Goal: Task Accomplishment & Management: Understand process/instructions

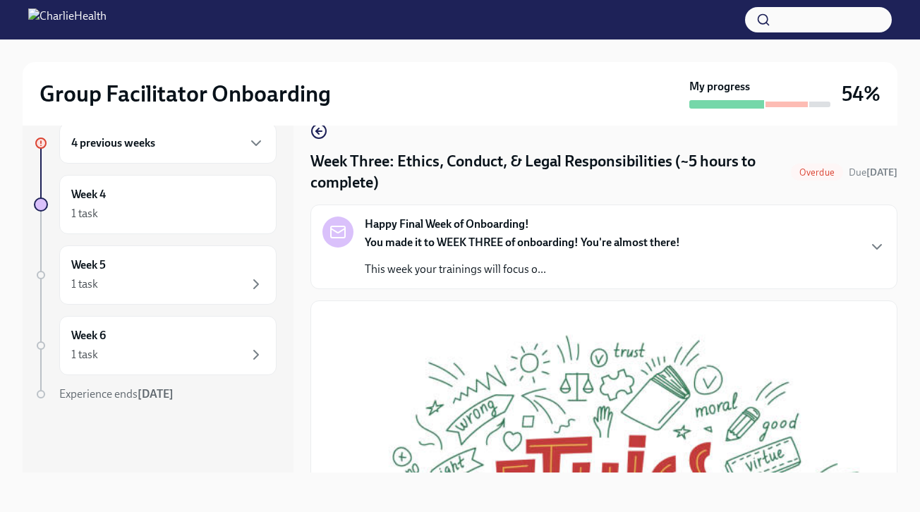
scroll to position [597, 0]
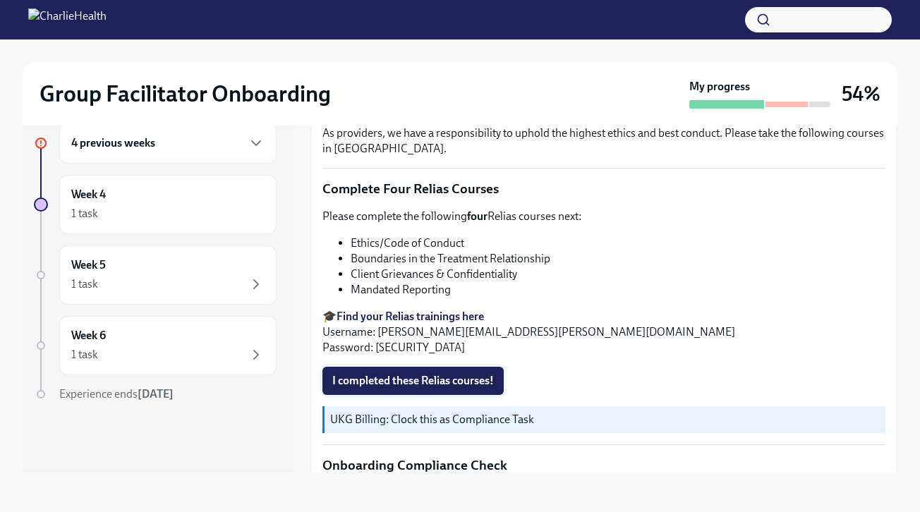
click at [452, 382] on span "I completed these Relias courses!" at bounding box center [413, 381] width 162 height 14
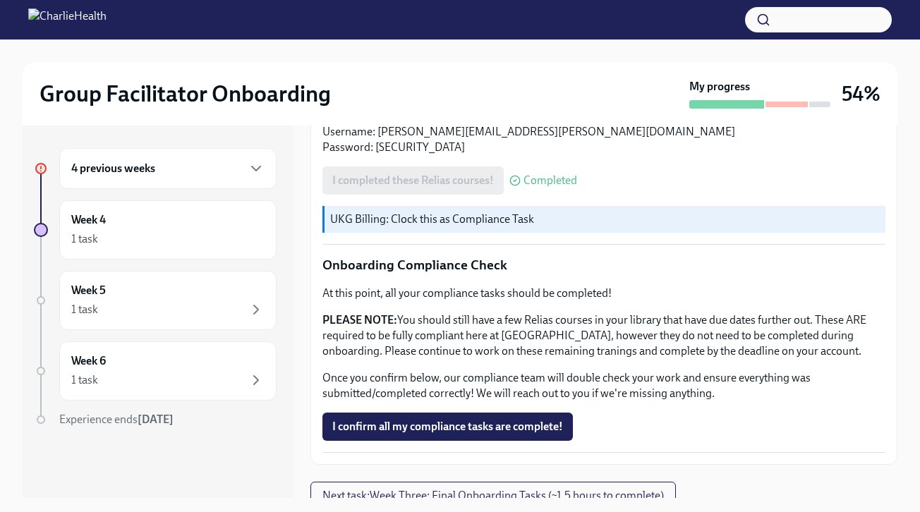
scroll to position [834, 0]
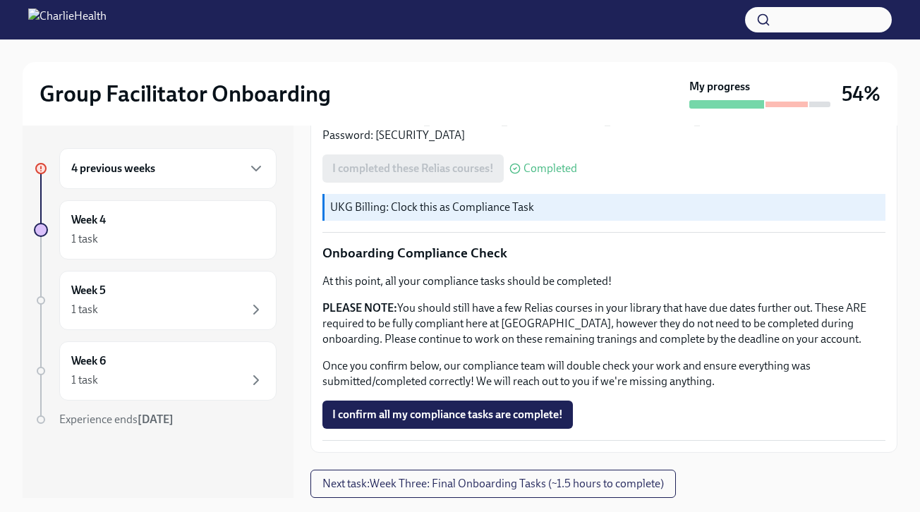
click at [204, 181] on div "4 previous weeks" at bounding box center [167, 168] width 217 height 41
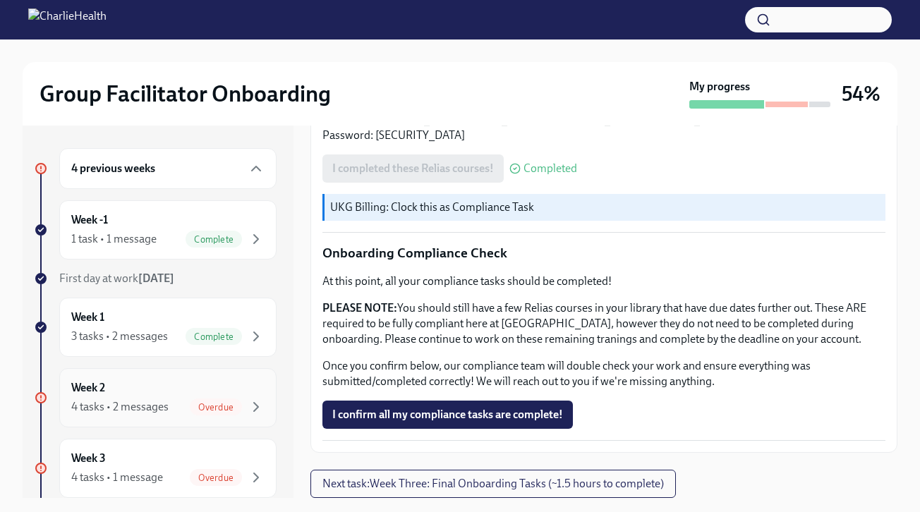
click at [178, 397] on div "Week 2 4 tasks • 2 messages Overdue" at bounding box center [167, 397] width 193 height 35
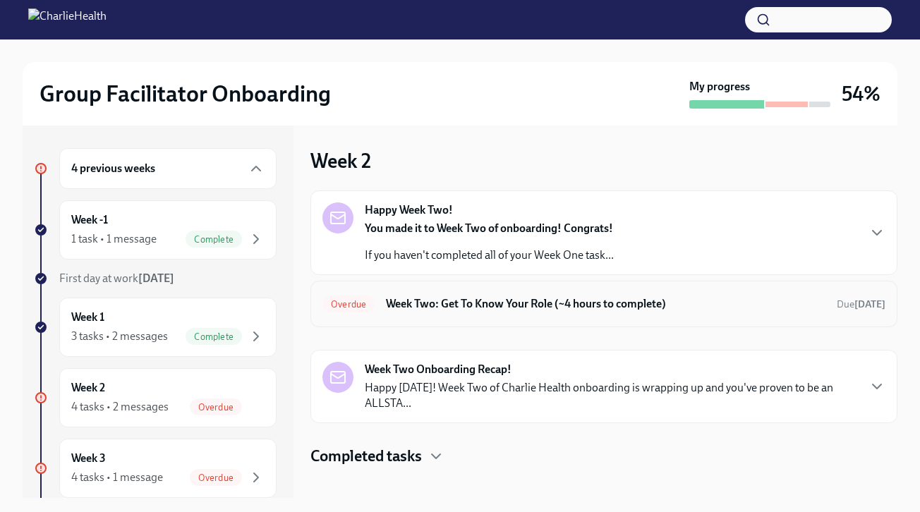
click at [451, 304] on h6 "Week Two: Get To Know Your Role (~4 hours to complete)" at bounding box center [605, 304] width 439 height 16
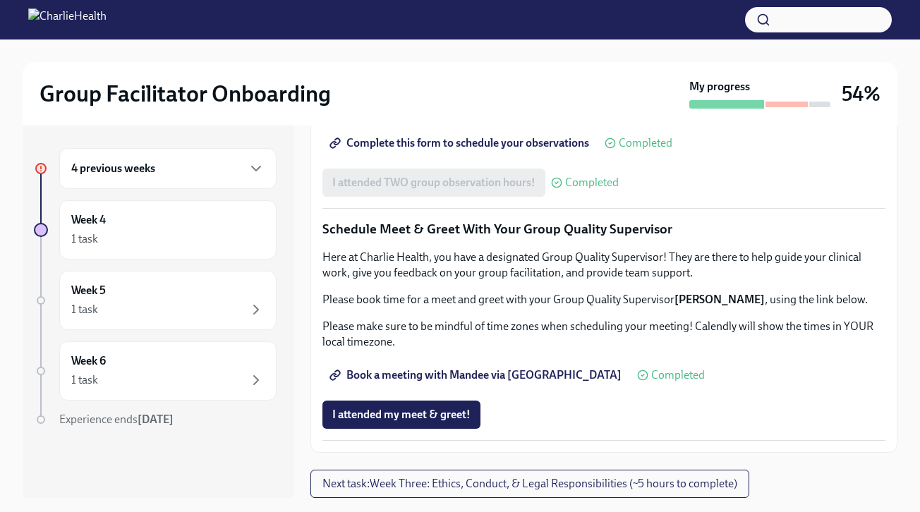
click at [192, 166] on div "4 previous weeks" at bounding box center [167, 168] width 193 height 17
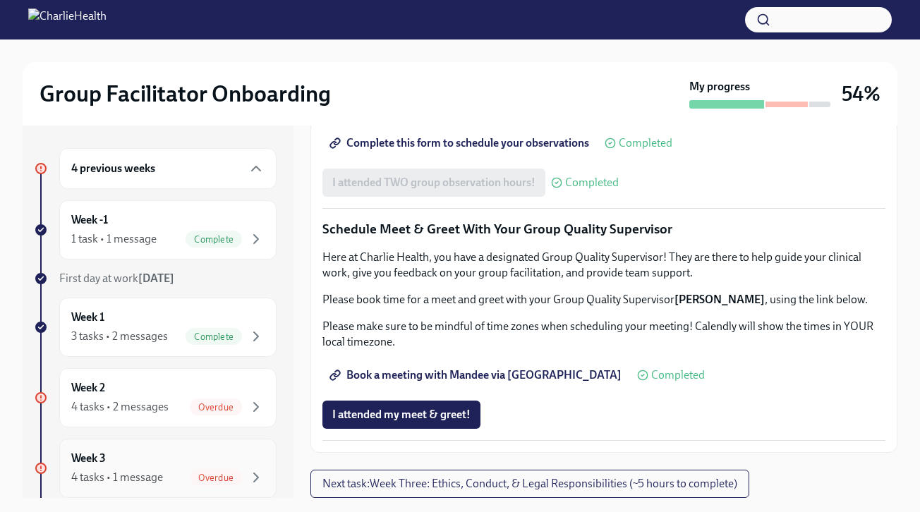
click at [169, 475] on div "4 tasks • 1 message Overdue" at bounding box center [167, 477] width 193 height 17
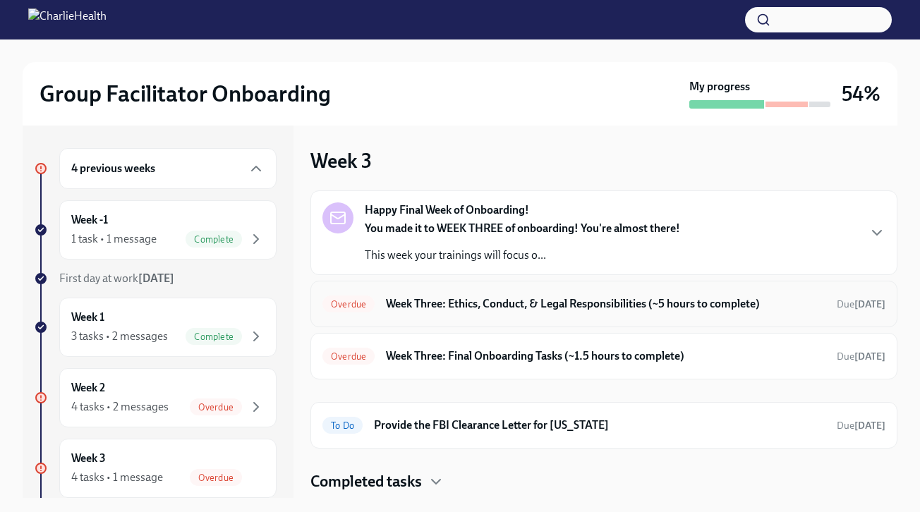
click at [460, 298] on h6 "Week Three: Ethics, Conduct, & Legal Responsibilities (~5 hours to complete)" at bounding box center [605, 304] width 439 height 16
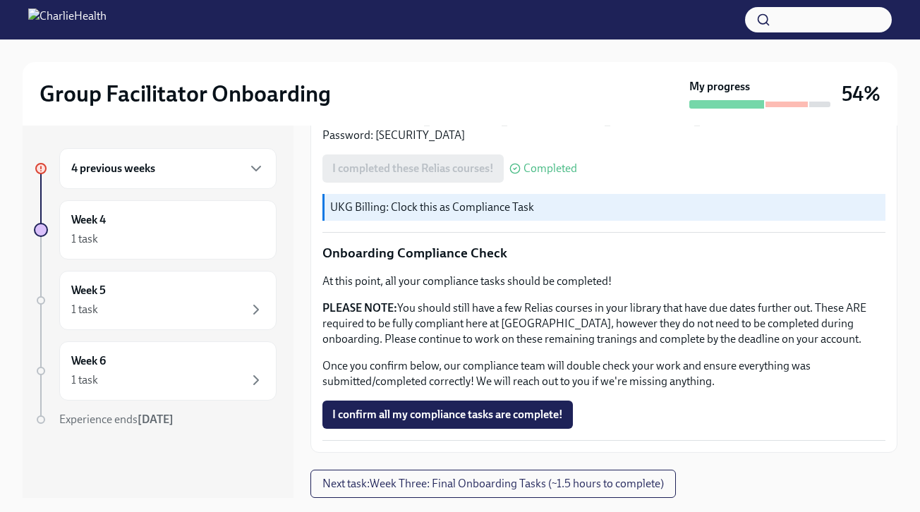
click at [190, 162] on div "4 previous weeks" at bounding box center [167, 168] width 193 height 17
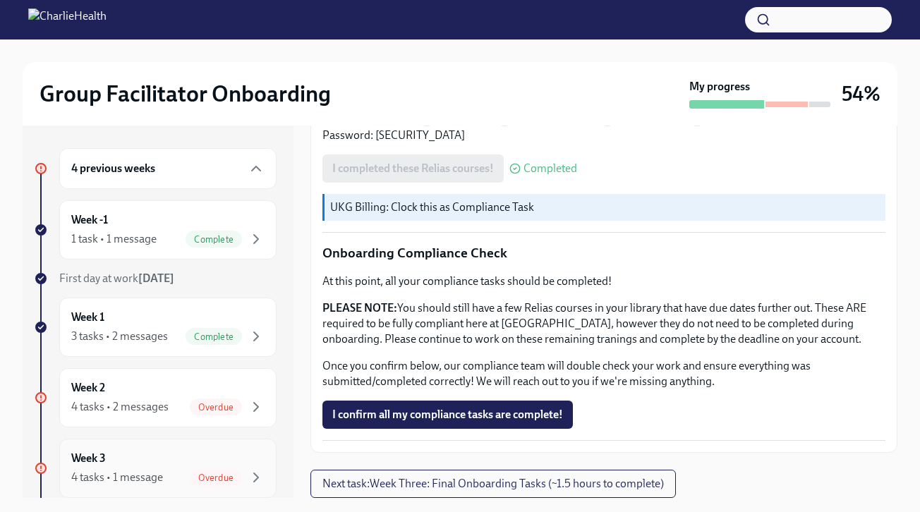
click at [173, 464] on div "Week 3 4 tasks • 1 message Overdue" at bounding box center [167, 468] width 193 height 35
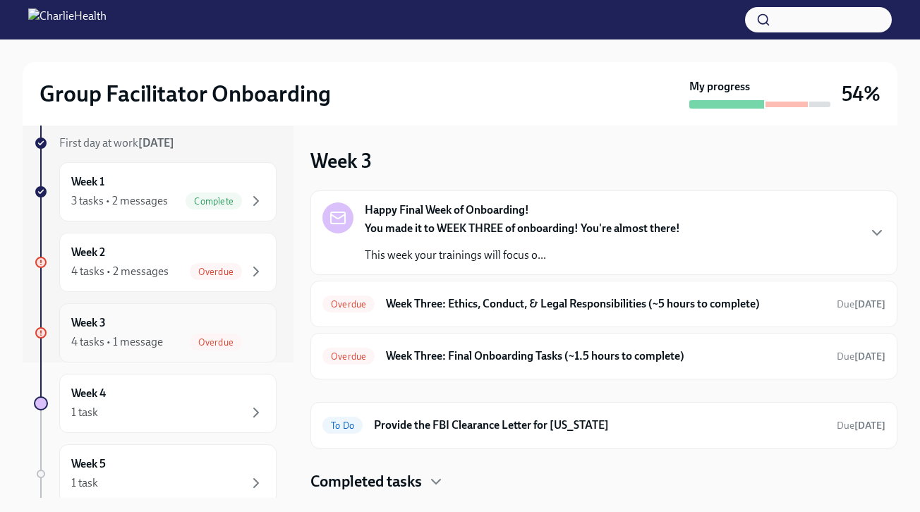
scroll to position [164, 0]
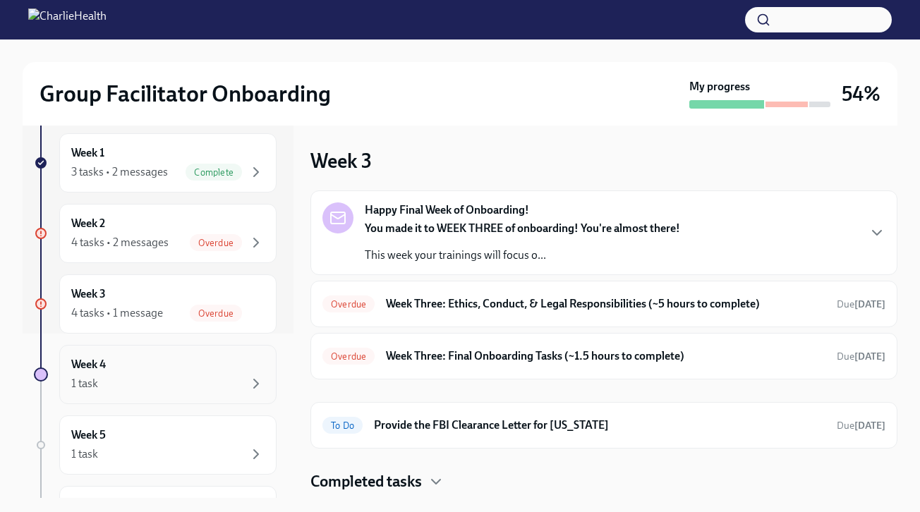
click at [165, 378] on div "1 task" at bounding box center [167, 383] width 193 height 17
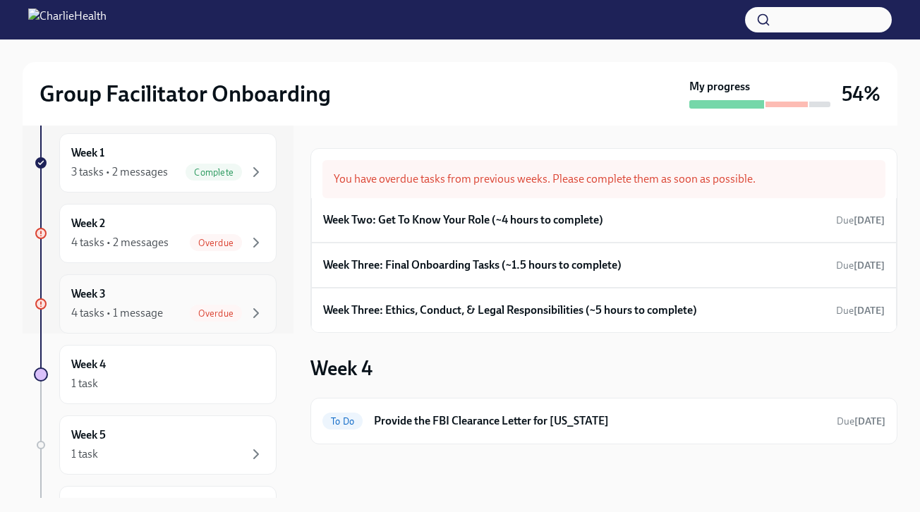
click at [183, 296] on div "Week 3 4 tasks • 1 message Overdue" at bounding box center [167, 303] width 193 height 35
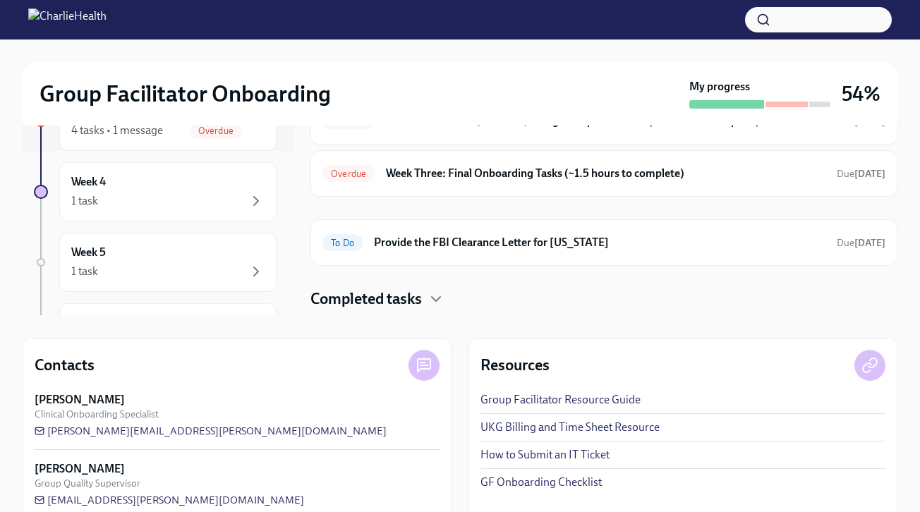
scroll to position [207, 0]
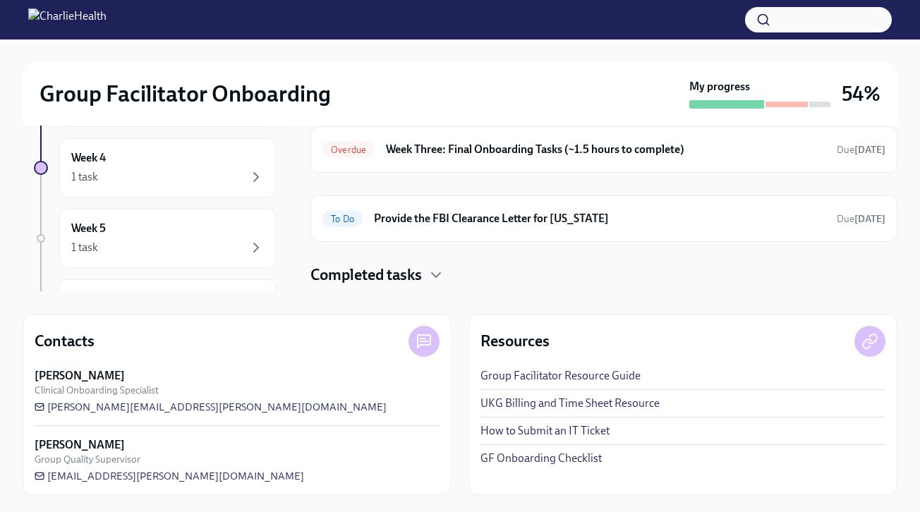
click at [569, 408] on link "UKG Billing and Time Sheet Resource" at bounding box center [569, 404] width 179 height 16
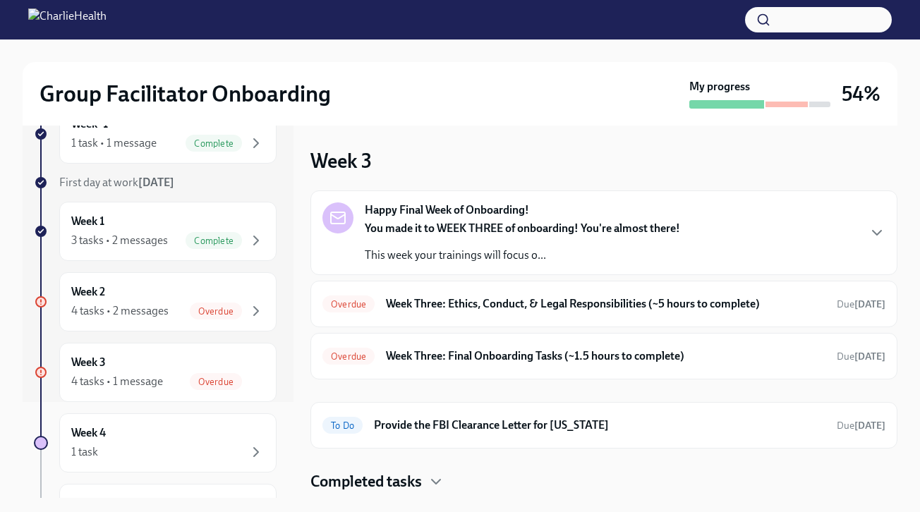
scroll to position [94, 0]
click at [152, 243] on div "3 tasks • 2 messages" at bounding box center [119, 243] width 97 height 16
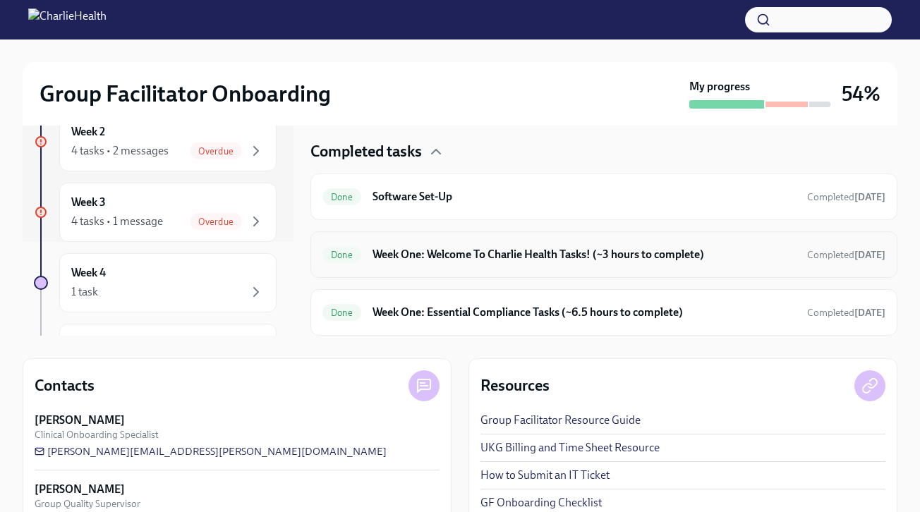
scroll to position [165, 0]
